Goal: Task Accomplishment & Management: Use online tool/utility

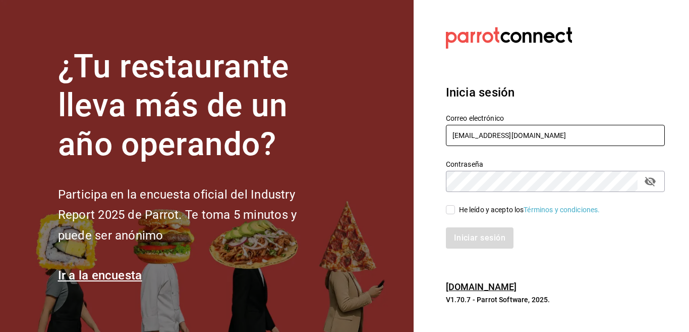
click at [561, 134] on input "[EMAIL_ADDRESS][DOMAIN_NAME]" at bounding box center [555, 135] width 219 height 21
type input "[EMAIL_ADDRESS][DOMAIN_NAME]"
click at [451, 209] on input "He leído y acepto los Términos y condiciones." at bounding box center [450, 209] width 9 height 9
checkbox input "true"
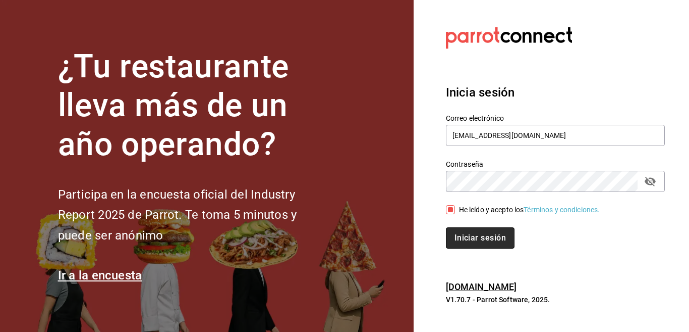
click at [466, 235] on button "Iniciar sesión" at bounding box center [480, 237] width 69 height 21
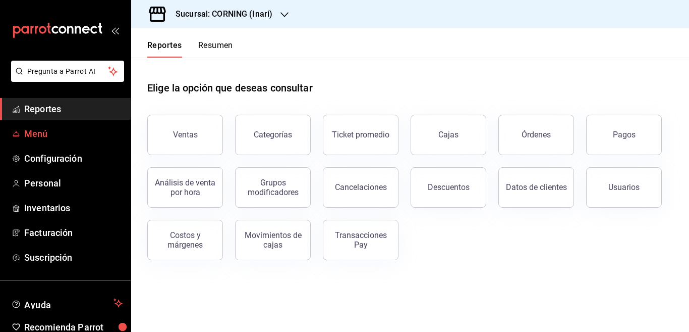
click at [36, 134] on span "Menú" at bounding box center [73, 134] width 98 height 14
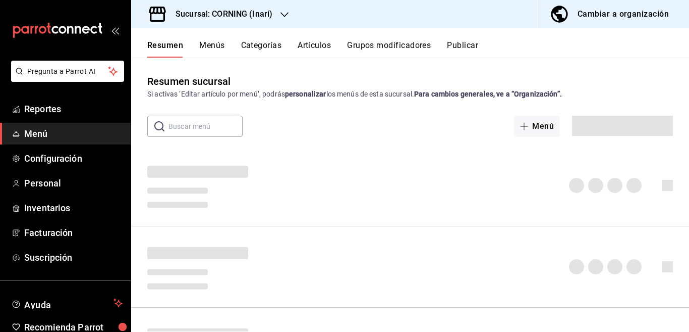
click at [314, 44] on button "Artículos" at bounding box center [314, 48] width 33 height 17
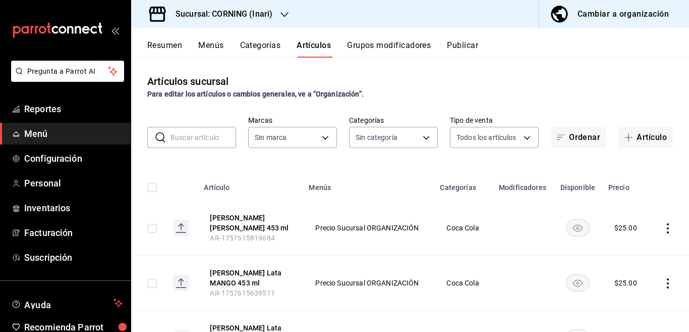
type input "9758f88e-1d56-483c-ada6-183e34089cca"
type input "0d7d41ef-ae2e-4592-b42d-87f2304fdb89,f9e5925b-ffc4-4a0d-93f7-132407d83680,7235b…"
click at [201, 134] on input "text" at bounding box center [204, 137] width 66 height 20
click at [636, 135] on button "Artículo" at bounding box center [646, 137] width 55 height 21
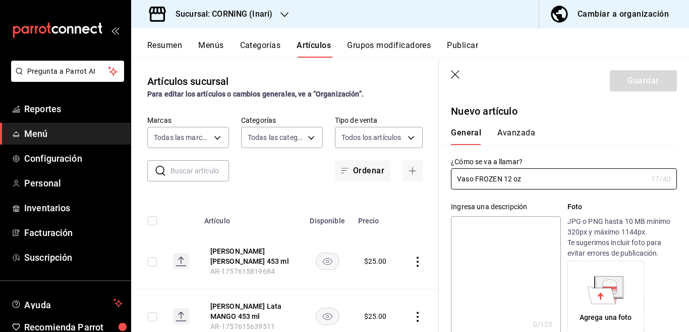
type input "Vaso FROZEN 12 oz"
click at [479, 229] on textarea at bounding box center [506, 276] width 110 height 121
paste textarea "Vaso FROZEN 12 oz"
type textarea "Vaso FROZEN 12 oz"
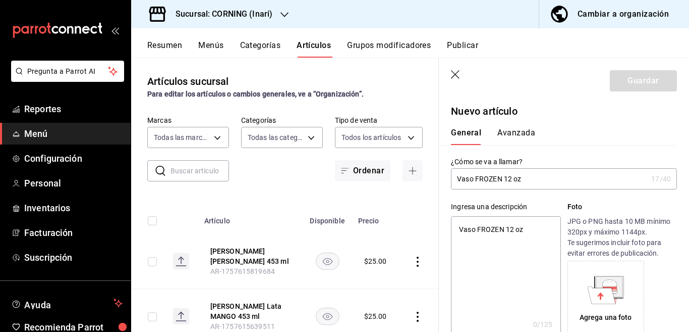
type textarea "x"
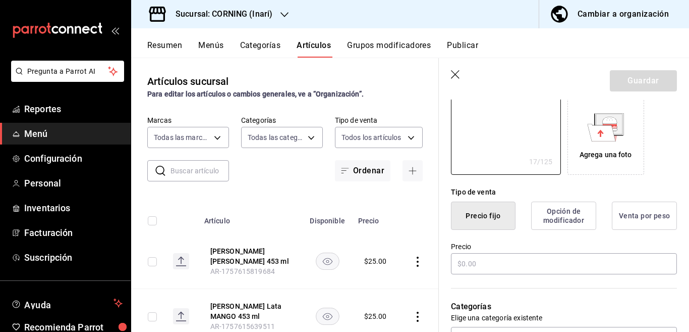
scroll to position [164, 0]
type textarea "Vaso FROZEN 12 oz"
click at [483, 261] on input "text" at bounding box center [564, 261] width 226 height 21
type textarea "x"
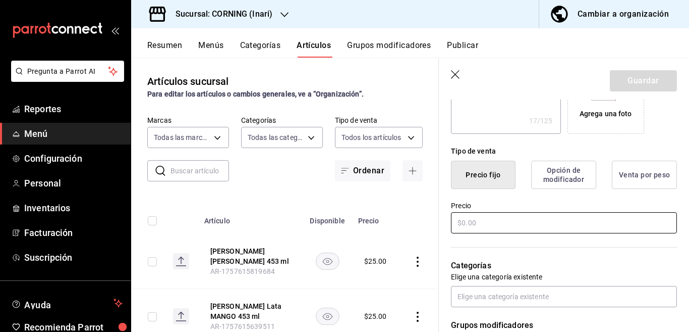
scroll to position [205, 0]
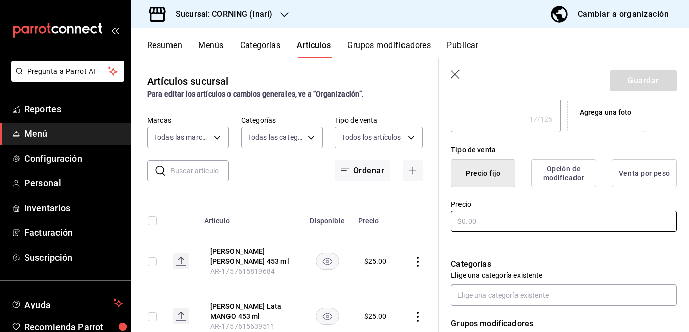
click at [482, 221] on input "text" at bounding box center [564, 220] width 226 height 21
type input "$35.00"
type textarea "x"
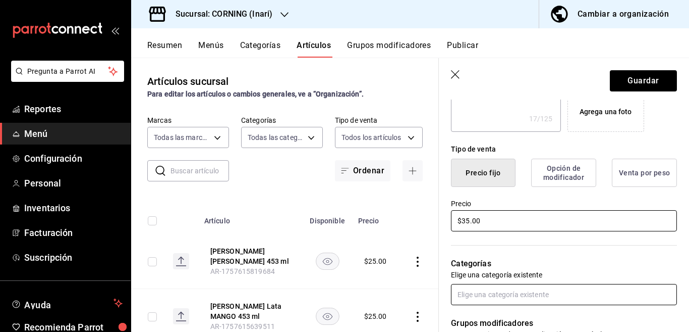
type input "$35.00"
click at [494, 294] on input "text" at bounding box center [564, 294] width 226 height 21
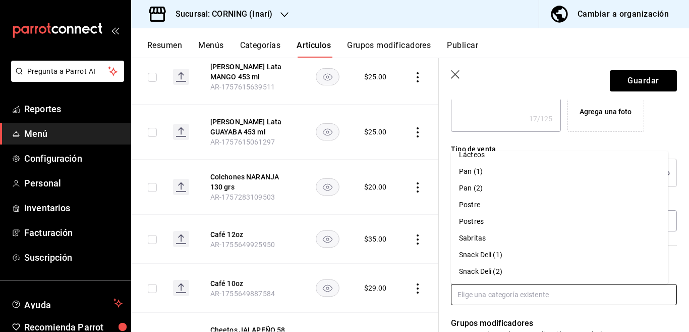
scroll to position [239, 0]
click at [447, 185] on div "Tipo de venta Precio fijo Opción de modificador Venta por peso" at bounding box center [558, 159] width 238 height 55
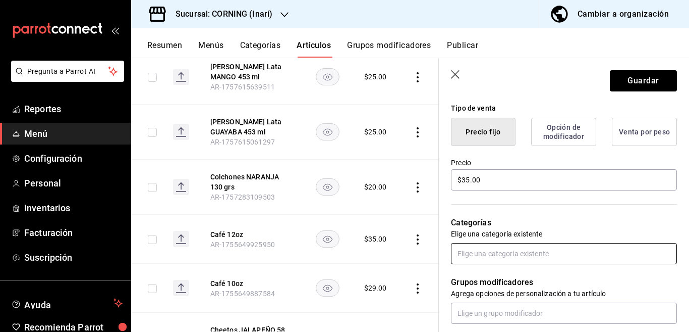
scroll to position [287, 0]
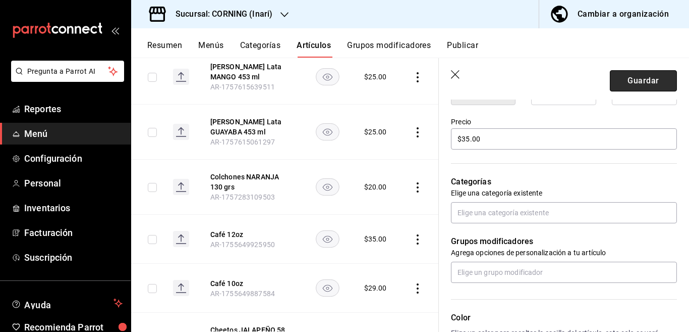
click at [621, 82] on button "Guardar" at bounding box center [643, 80] width 67 height 21
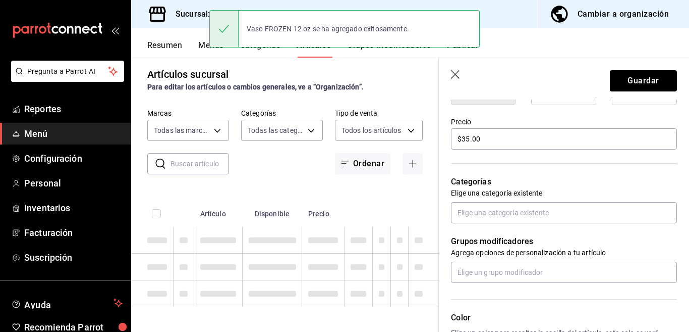
type textarea "x"
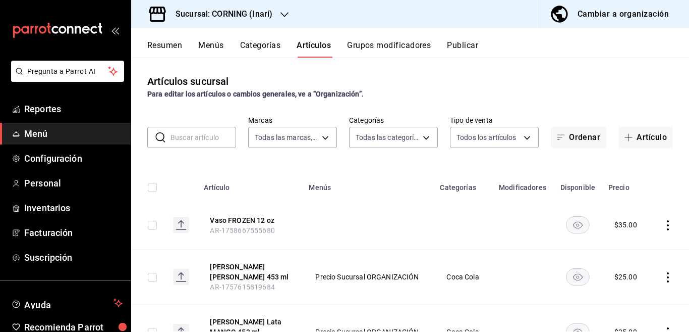
click at [264, 45] on button "Categorías" at bounding box center [260, 48] width 41 height 17
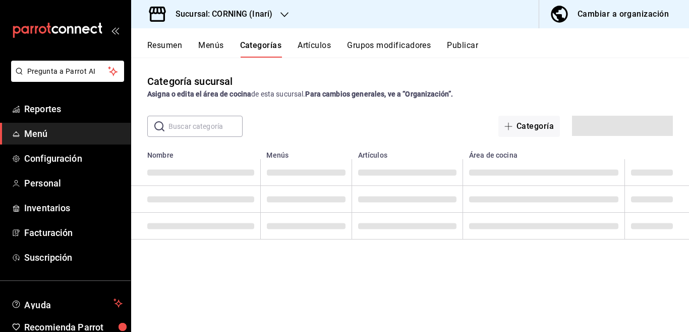
click at [194, 126] on input "text" at bounding box center [206, 126] width 74 height 20
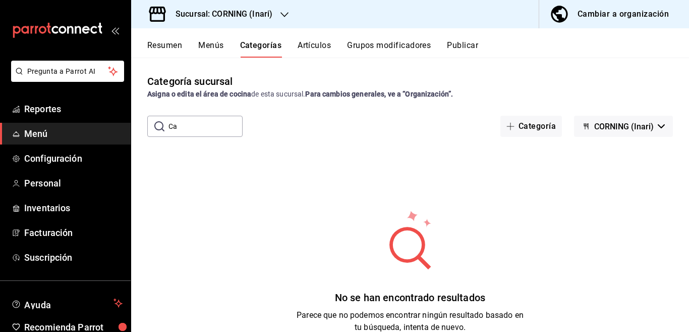
type input "C"
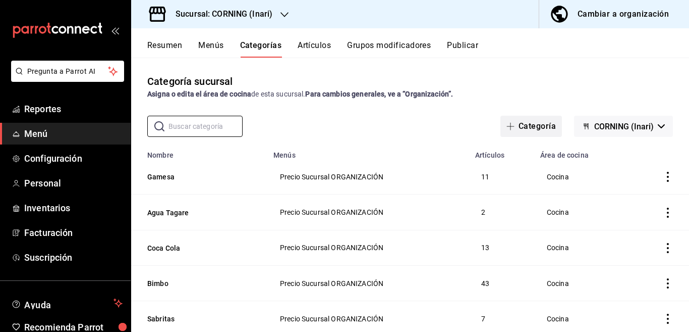
click at [529, 126] on button "Categoría" at bounding box center [532, 126] width 62 height 21
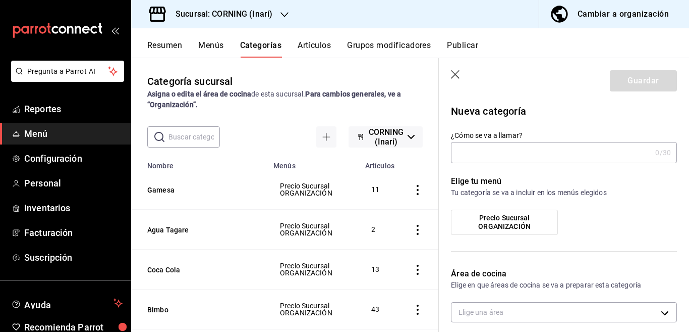
type input "1758667683597"
type input "43ffc9d6-736a-418e-bb65-a51c168d821e"
type input "Caffenio"
click at [497, 222] on span "Precio Sucursal ORGANIZACIÓN" at bounding box center [505, 222] width 92 height 17
click at [0, 0] on input "Precio Sucursal ORGANIZACIÓN" at bounding box center [0, 0] width 0 height 0
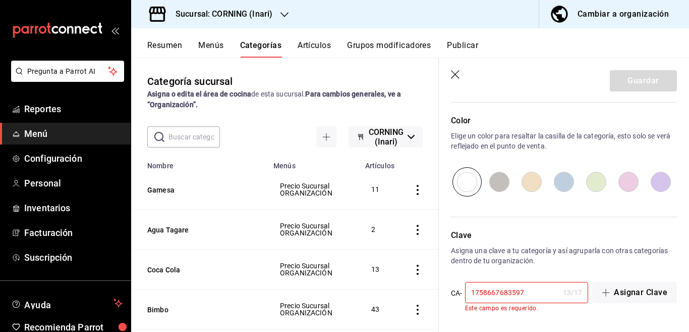
scroll to position [339, 0]
click at [539, 292] on input "1758667683597" at bounding box center [512, 292] width 94 height 20
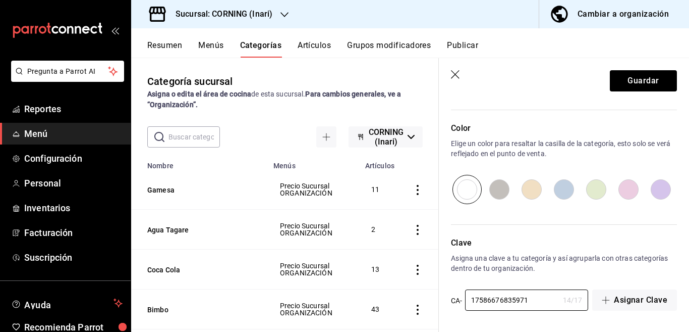
scroll to position [331, 0]
type input "17586676835971"
click at [622, 84] on button "Guardar" at bounding box center [643, 80] width 67 height 21
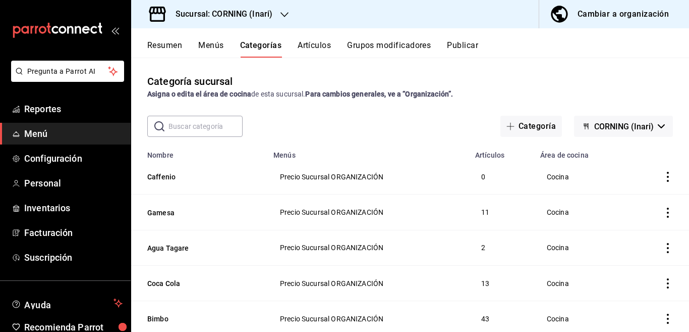
click at [312, 46] on button "Artículos" at bounding box center [314, 48] width 33 height 17
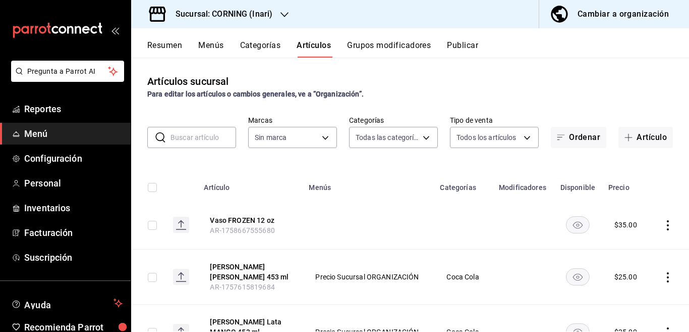
type input "1ba22989-844c-4edc-9eba-ce83f5a27176,0d7d41ef-ae2e-4592-b42d-87f2304fdb89,f9e59…"
type input "9758f88e-1d56-483c-ada6-183e34089cca"
click at [205, 136] on input "text" at bounding box center [204, 137] width 66 height 20
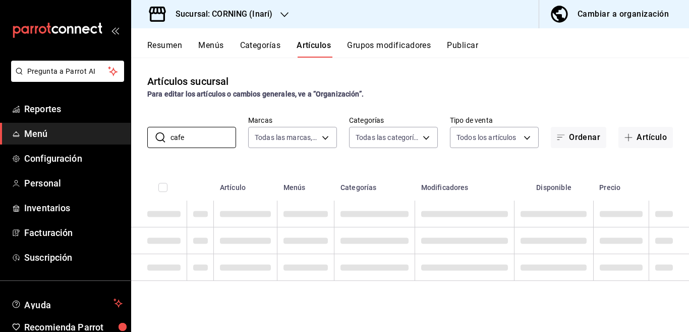
click at [392, 162] on div "Artículos sucursal Para editar los artículos o cambios generales, ve a “Organiz…" at bounding box center [410, 195] width 558 height 274
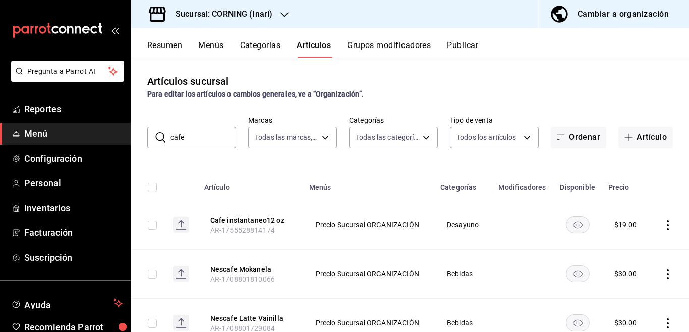
click at [202, 134] on input "cafe" at bounding box center [204, 137] width 66 height 20
type input "c"
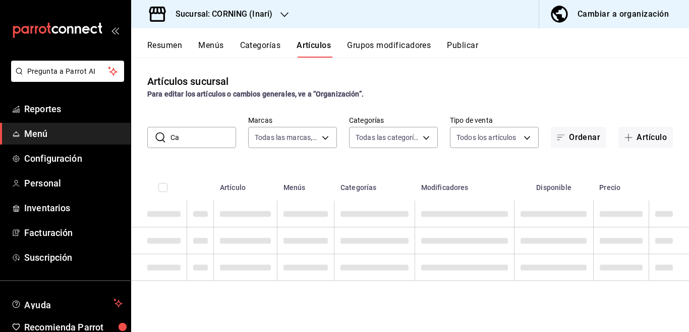
type input "C"
click at [646, 135] on button "Artículo" at bounding box center [646, 137] width 55 height 21
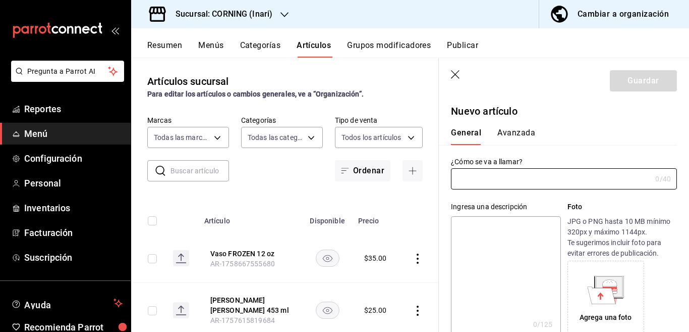
type input "AR-1758667772245"
type input "Cafe CAPUCHINO 12 oz"
click at [491, 227] on textarea at bounding box center [506, 276] width 110 height 121
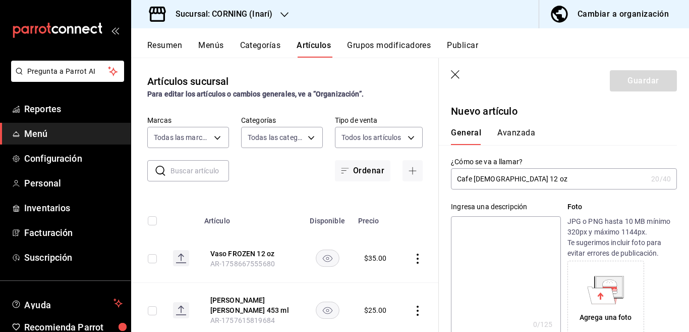
paste textarea "Cafe CAPUCHINO 12 oz"
type textarea "Cafe CAPUCHINO 12 oz"
type textarea "x"
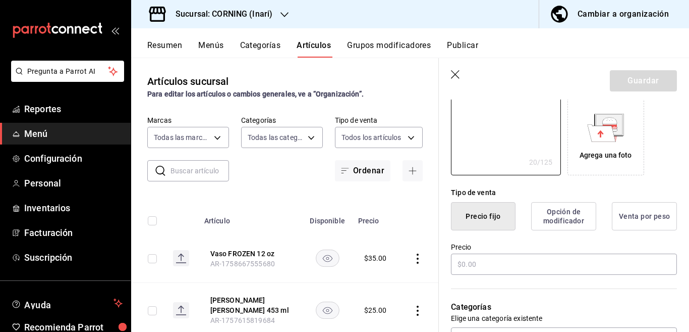
scroll to position [164, 0]
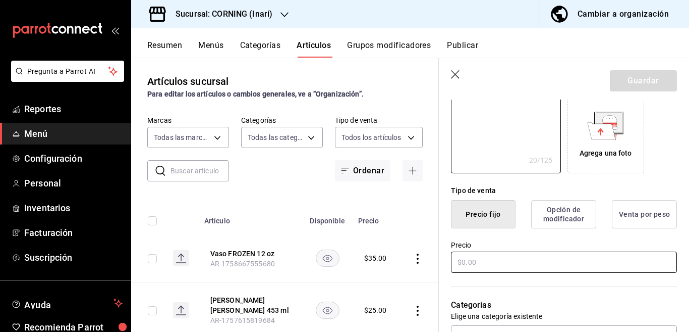
type textarea "Cafe CAPUCHINO 12 oz"
click at [478, 261] on input "text" at bounding box center [564, 261] width 226 height 21
type textarea "x"
type input "$35.00"
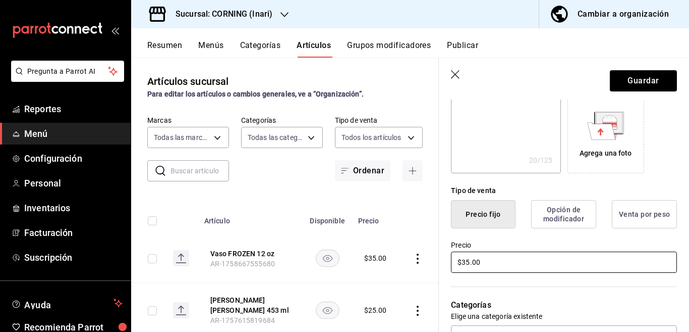
type textarea "x"
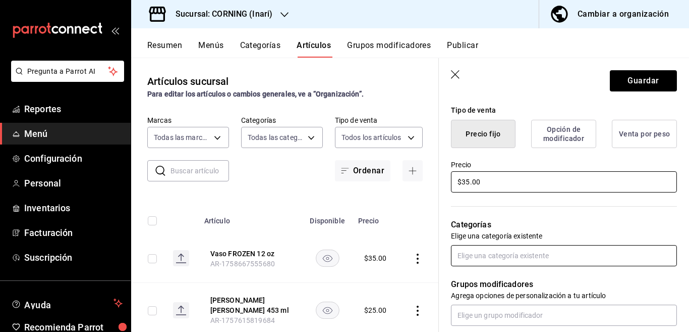
scroll to position [246, 0]
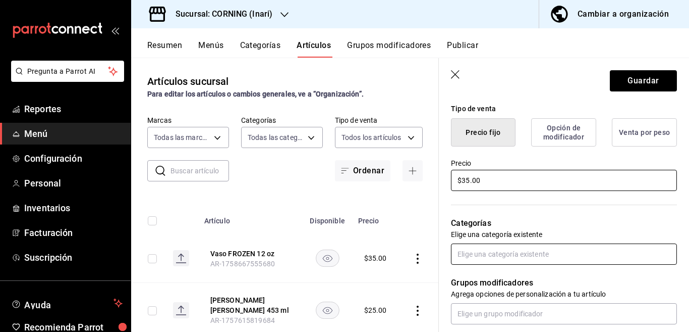
type input "$35.00"
click at [492, 251] on input "text" at bounding box center [564, 253] width 226 height 21
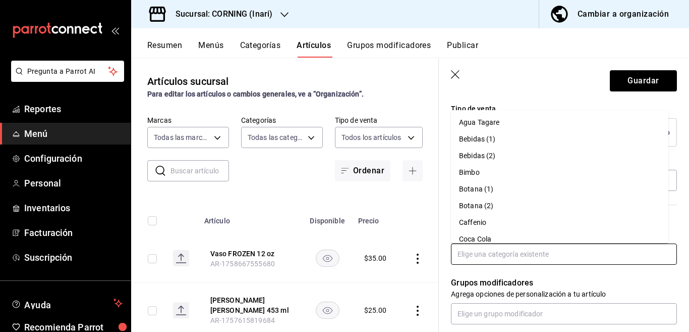
click at [477, 220] on li "Caffenio" at bounding box center [560, 222] width 218 height 17
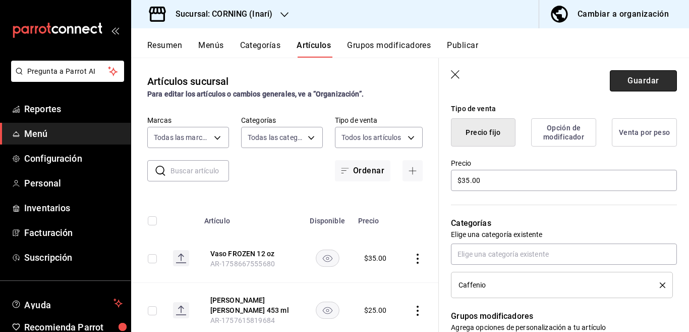
click at [635, 79] on button "Guardar" at bounding box center [643, 80] width 67 height 21
type textarea "x"
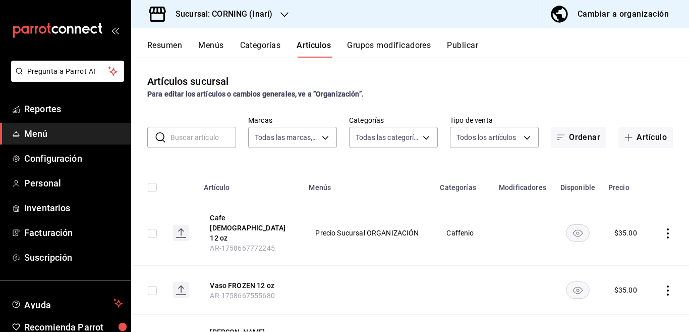
scroll to position [41, 0]
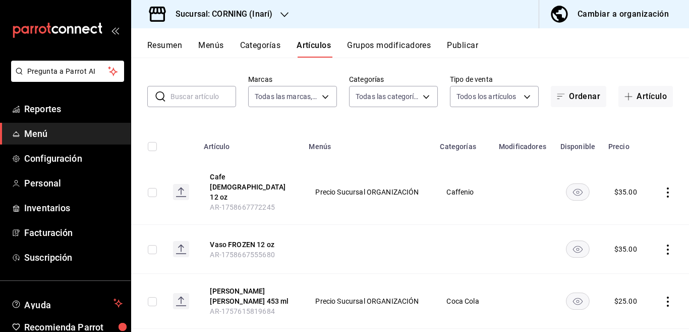
click at [663, 244] on icon "actions" at bounding box center [668, 249] width 10 height 10
click at [622, 253] on span "Editar" at bounding box center [629, 256] width 26 height 11
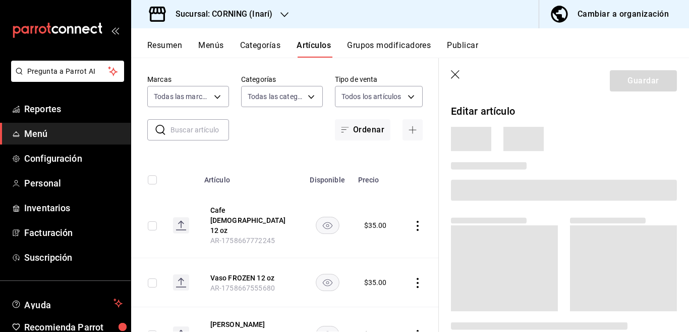
scroll to position [41, 0]
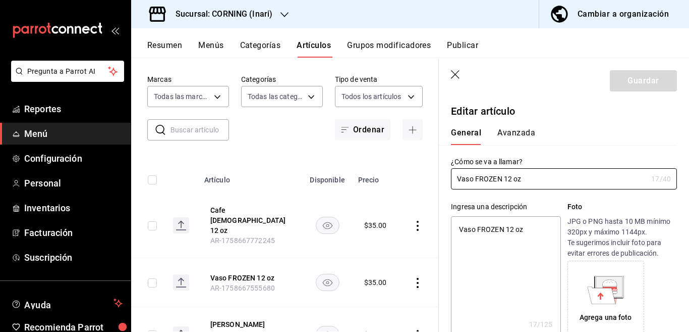
type textarea "x"
type input "$35.00"
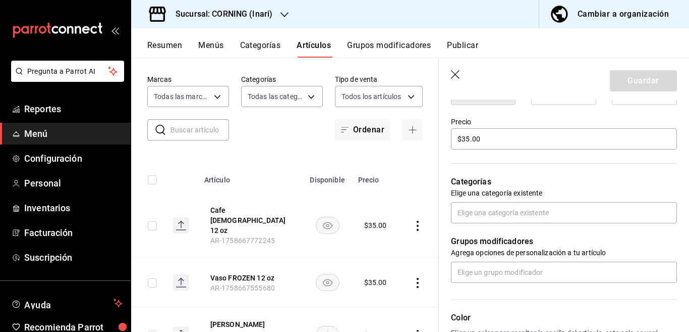
scroll to position [287, 0]
click at [494, 213] on input "text" at bounding box center [564, 212] width 226 height 21
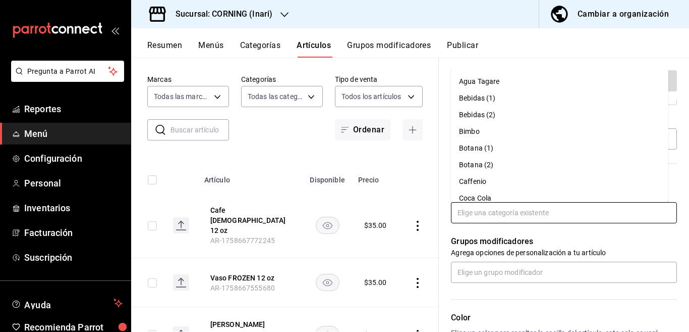
click at [473, 179] on li "Caffenio" at bounding box center [560, 181] width 218 height 17
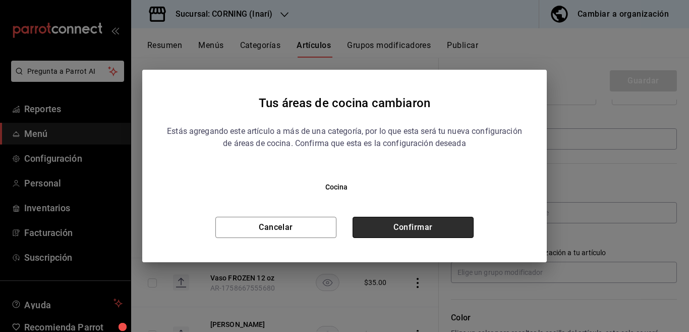
click at [416, 226] on button "Confirmar" at bounding box center [413, 227] width 121 height 21
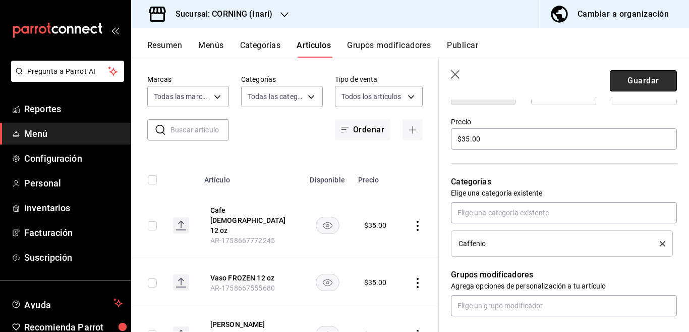
click at [622, 79] on button "Guardar" at bounding box center [643, 80] width 67 height 21
type textarea "x"
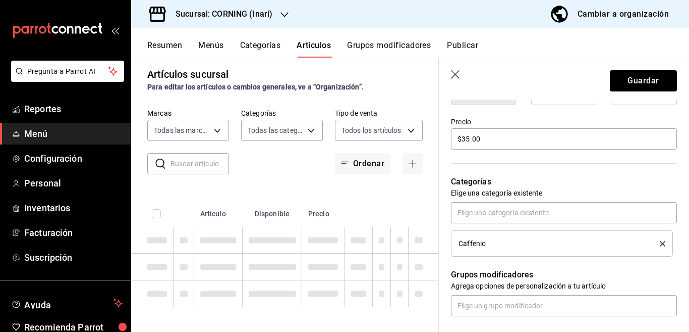
type textarea "x"
type input "AR-1758667852962"
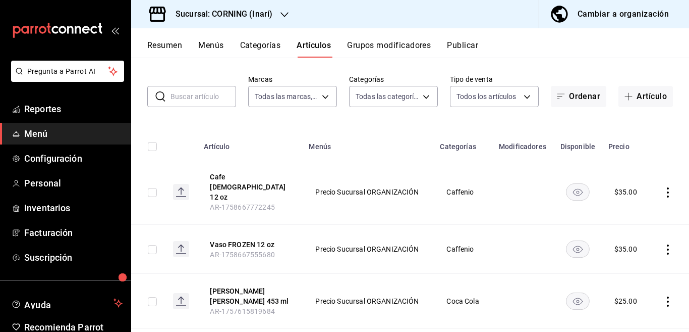
scroll to position [49, 0]
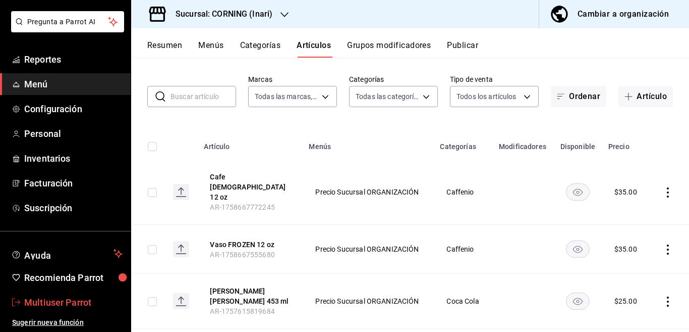
click at [59, 303] on span "Multiuser Parrot" at bounding box center [73, 302] width 98 height 14
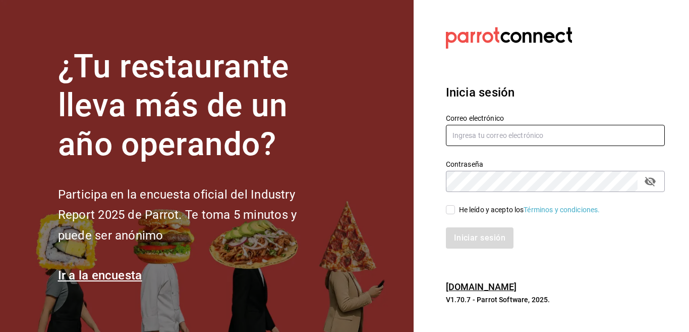
type input "multiuser@celestica.com"
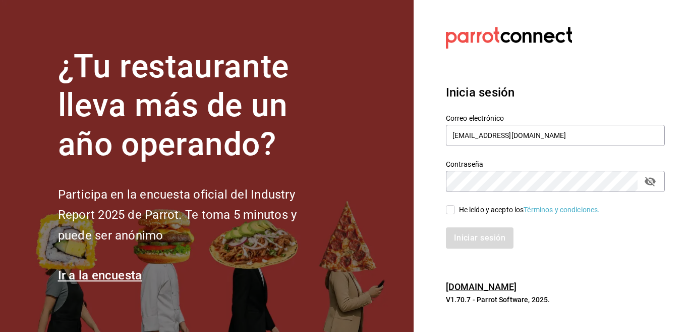
click at [449, 210] on input "He leído y acepto los Términos y condiciones." at bounding box center [450, 209] width 9 height 9
checkbox input "true"
click at [471, 239] on button "Iniciar sesión" at bounding box center [480, 237] width 69 height 21
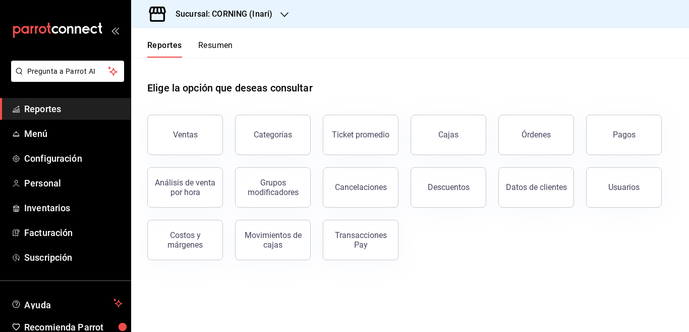
click at [458, 237] on div "Ventas Categorías Ticket promedio Cajas Órdenes Pagos Análisis de venta por hor…" at bounding box center [404, 180] width 538 height 157
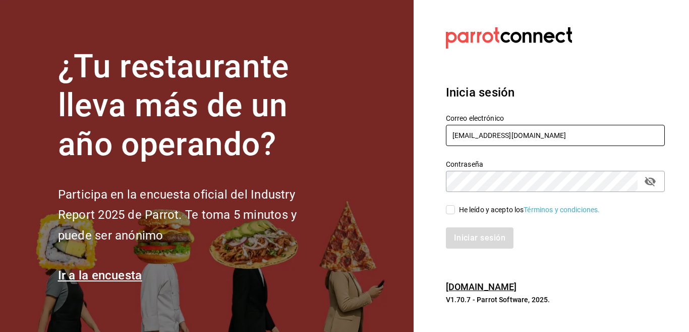
click at [550, 132] on input "multiuser@celestica.com" at bounding box center [555, 135] width 219 height 21
type input "Multiuser@inaricoah.com"
click at [451, 209] on input "He leído y acepto los Términos y condiciones." at bounding box center [450, 209] width 9 height 9
checkbox input "true"
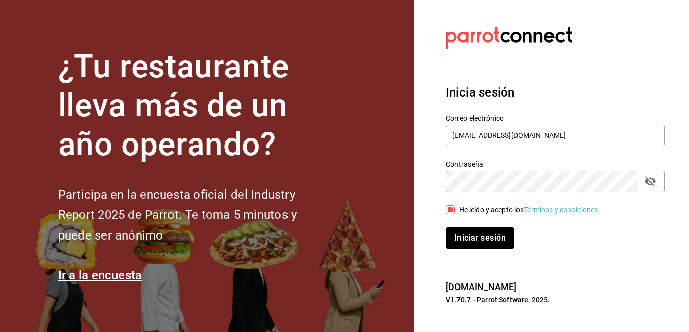
click at [470, 238] on button "Iniciar sesión" at bounding box center [480, 237] width 69 height 21
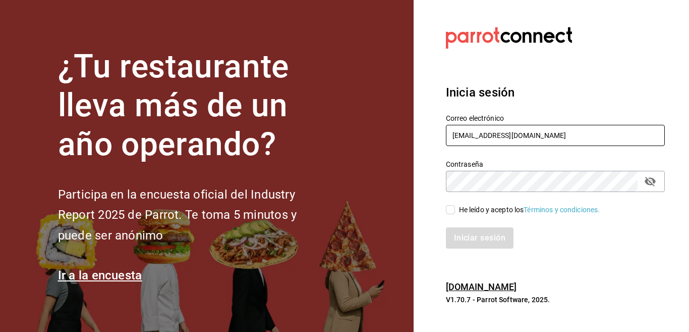
click at [545, 138] on input "[EMAIL_ADDRESS][DOMAIN_NAME]" at bounding box center [555, 135] width 219 height 21
type input "[EMAIL_ADDRESS][DOMAIN_NAME]"
click at [452, 207] on input "He leído y acepto los Términos y condiciones." at bounding box center [450, 209] width 9 height 9
checkbox input "true"
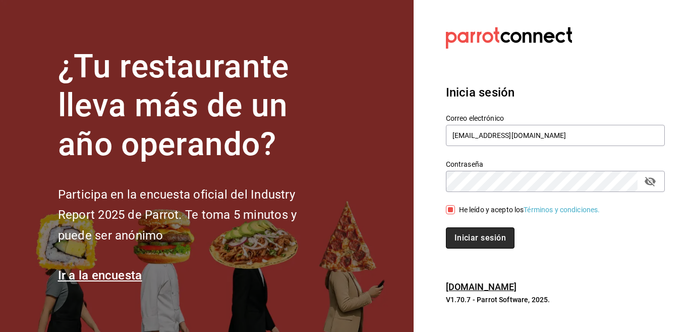
click at [473, 233] on button "Iniciar sesión" at bounding box center [480, 237] width 69 height 21
